Goal: Communication & Community: Answer question/provide support

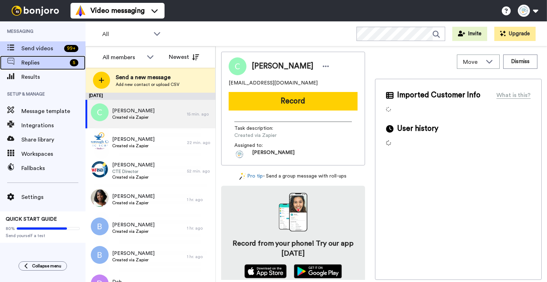
click at [62, 65] on span "Replies" at bounding box center [44, 62] width 46 height 9
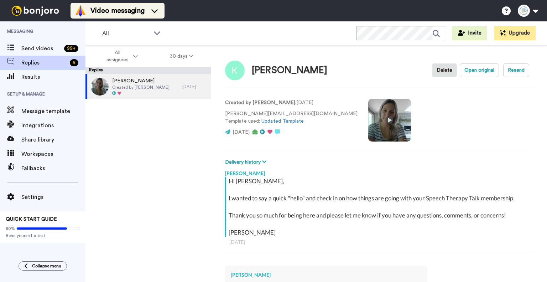
type textarea "x"
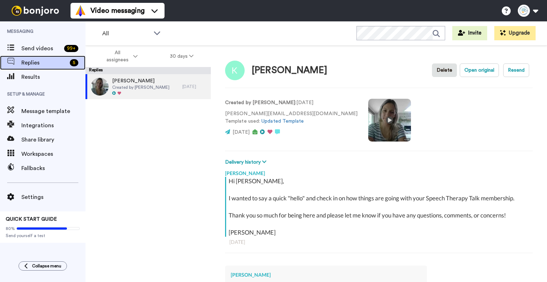
click at [62, 66] on span "Replies" at bounding box center [44, 62] width 46 height 9
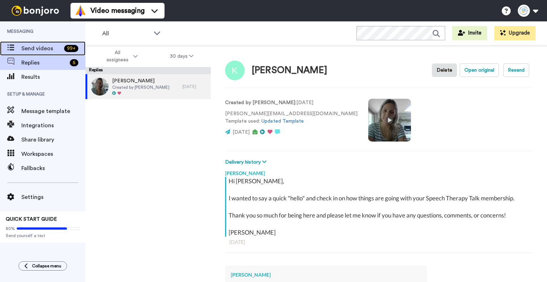
click at [61, 54] on div "Send videos 99 +" at bounding box center [43, 48] width 86 height 14
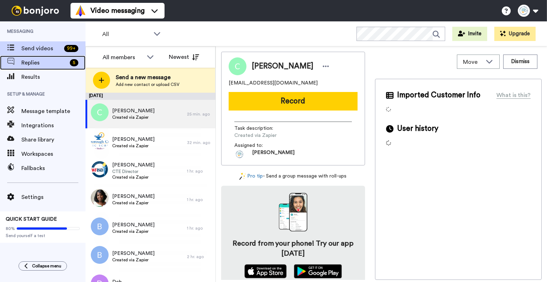
click at [58, 64] on span "Replies" at bounding box center [44, 62] width 46 height 9
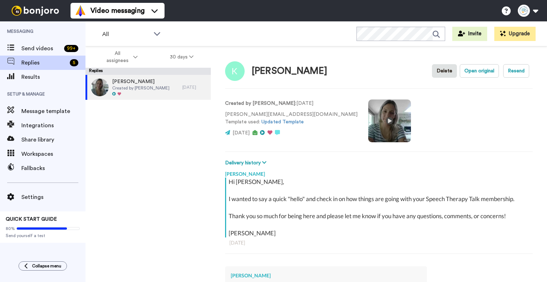
scroll to position [1, 0]
